Goal: Task Accomplishment & Management: Use online tool/utility

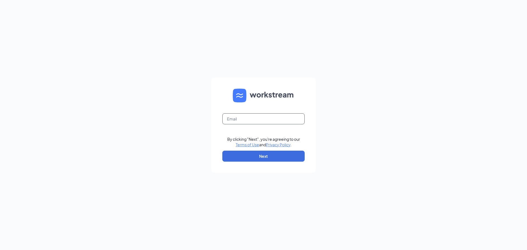
click at [251, 120] on input "text" at bounding box center [263, 118] width 82 height 11
drag, startPoint x: 318, startPoint y: 92, endPoint x: 316, endPoint y: 89, distance: 3.3
click at [316, 89] on div "By clicking "Next", you're agreeing to our Terms of Use and Privacy Policy . Ne…" at bounding box center [263, 125] width 527 height 250
click at [279, 118] on input "text" at bounding box center [263, 118] width 82 height 11
type input "alexlvav.culvers@gmail.com"
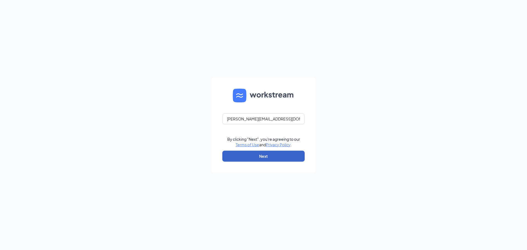
click at [272, 156] on button "Next" at bounding box center [263, 156] width 82 height 11
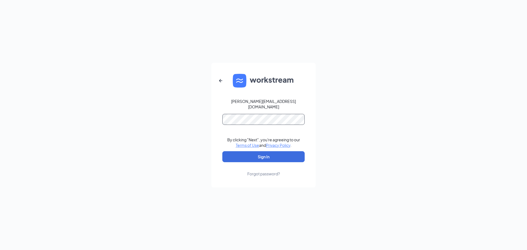
click at [222, 151] on button "Sign In" at bounding box center [263, 156] width 82 height 11
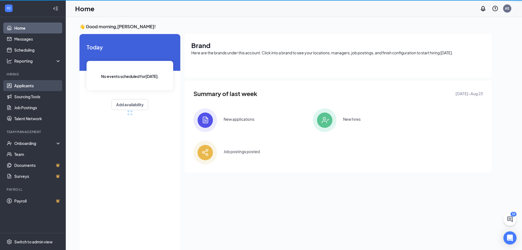
click at [30, 86] on link "Applicants" at bounding box center [37, 85] width 47 height 11
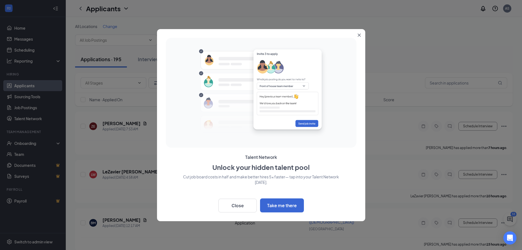
click at [361, 35] on icon "Close" at bounding box center [359, 34] width 3 height 3
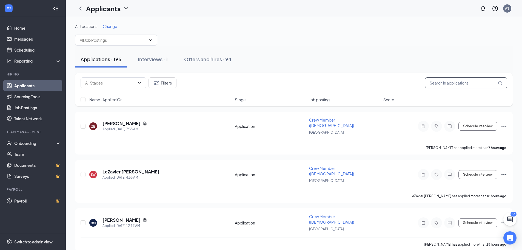
click at [464, 81] on input "text" at bounding box center [466, 82] width 82 height 11
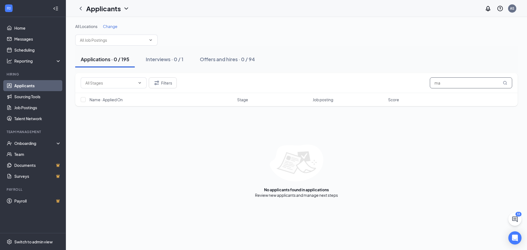
type input "m"
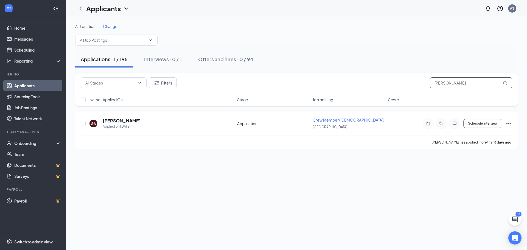
drag, startPoint x: 464, startPoint y: 81, endPoint x: 338, endPoint y: 83, distance: 126.4
click at [338, 83] on div "Filters [PERSON_NAME]" at bounding box center [296, 82] width 431 height 11
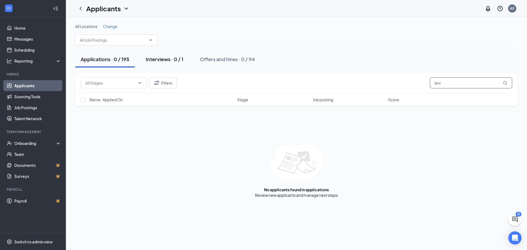
type input "levi"
click at [172, 58] on div "Interviews · 0 / 1" at bounding box center [165, 59] width 38 height 7
drag, startPoint x: 471, startPoint y: 81, endPoint x: 252, endPoint y: 103, distance: 220.0
click at [253, 103] on div "Filters [PERSON_NAME] Name · Applied On Stage Job posting Interview Schedule Sc…" at bounding box center [296, 89] width 442 height 33
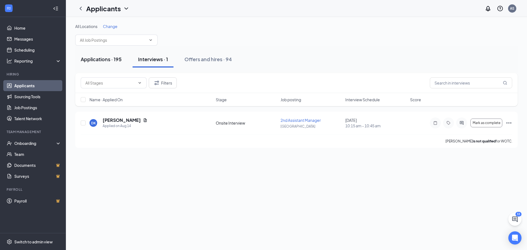
click at [100, 61] on div "Applications · 195" at bounding box center [101, 59] width 41 height 7
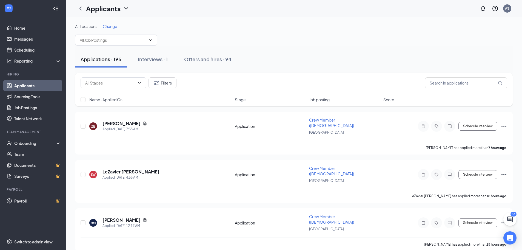
click at [324, 100] on span "Job posting" at bounding box center [319, 99] width 21 height 5
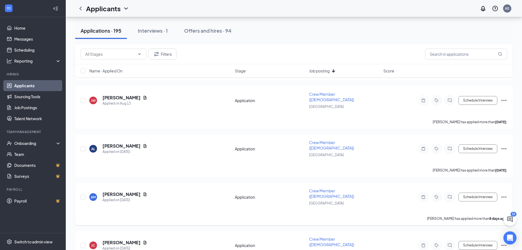
scroll to position [631, 0]
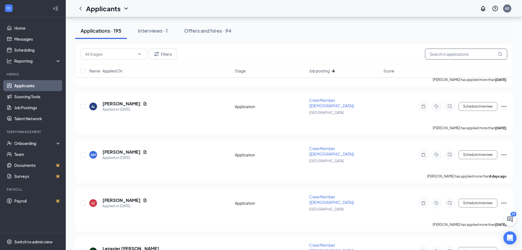
click at [454, 51] on input "text" at bounding box center [466, 54] width 82 height 11
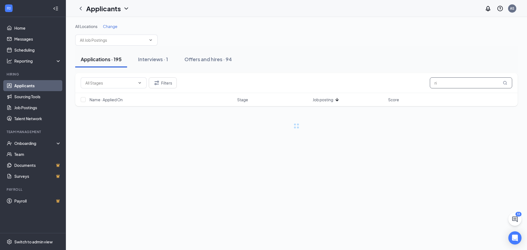
type input "r"
type input "maddie"
